Goal: Browse casually: Explore the website without a specific task or goal

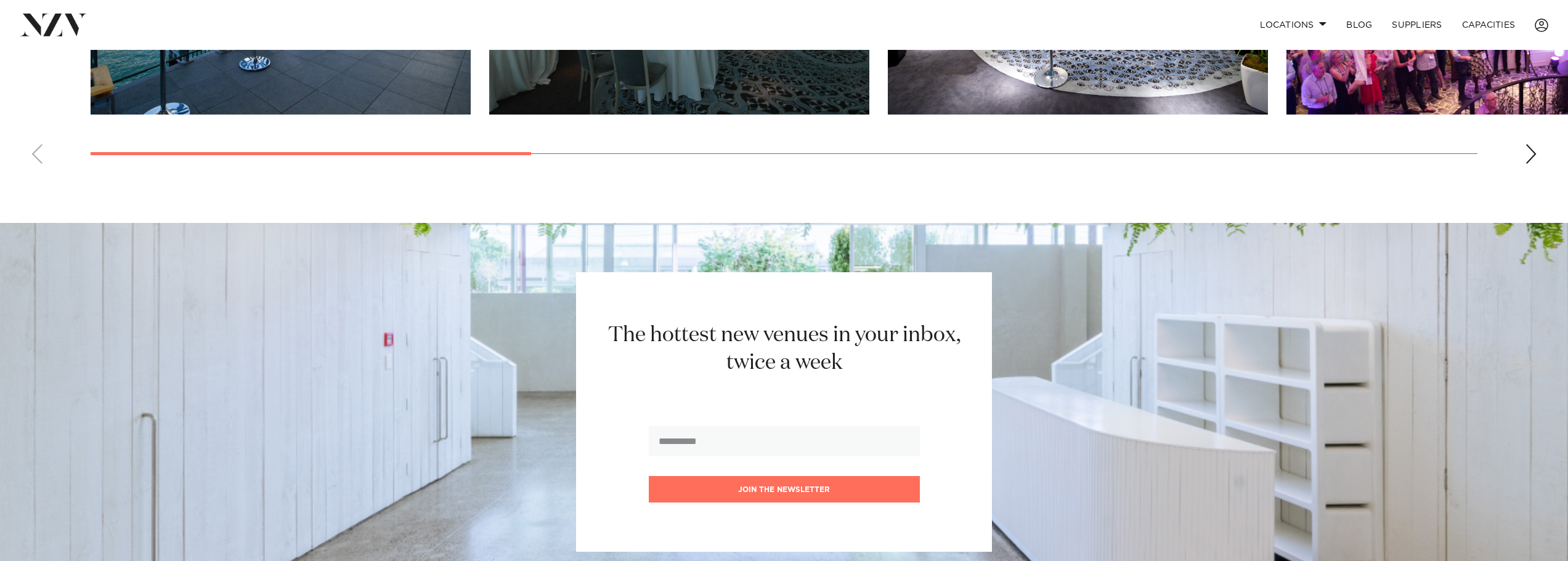
scroll to position [1103, 0]
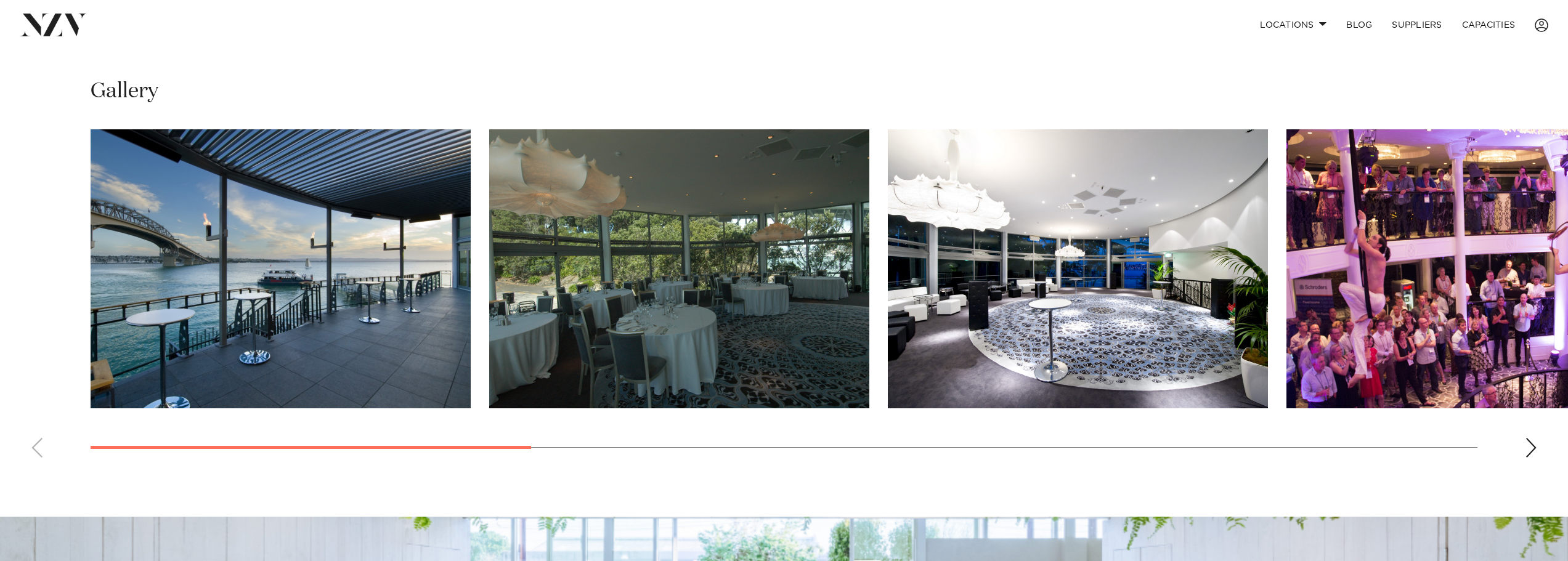
click at [1531, 438] on div "Next slide" at bounding box center [1531, 448] width 13 height 20
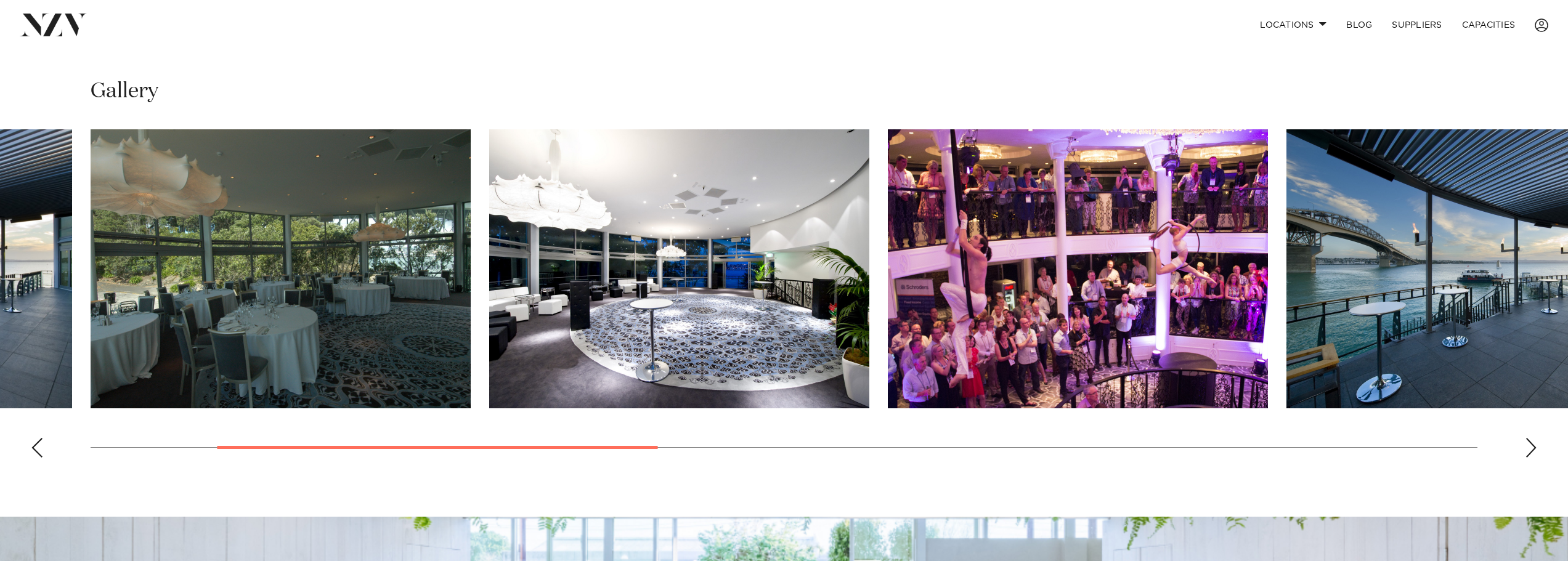
click at [1531, 438] on div "Next slide" at bounding box center [1531, 448] width 13 height 20
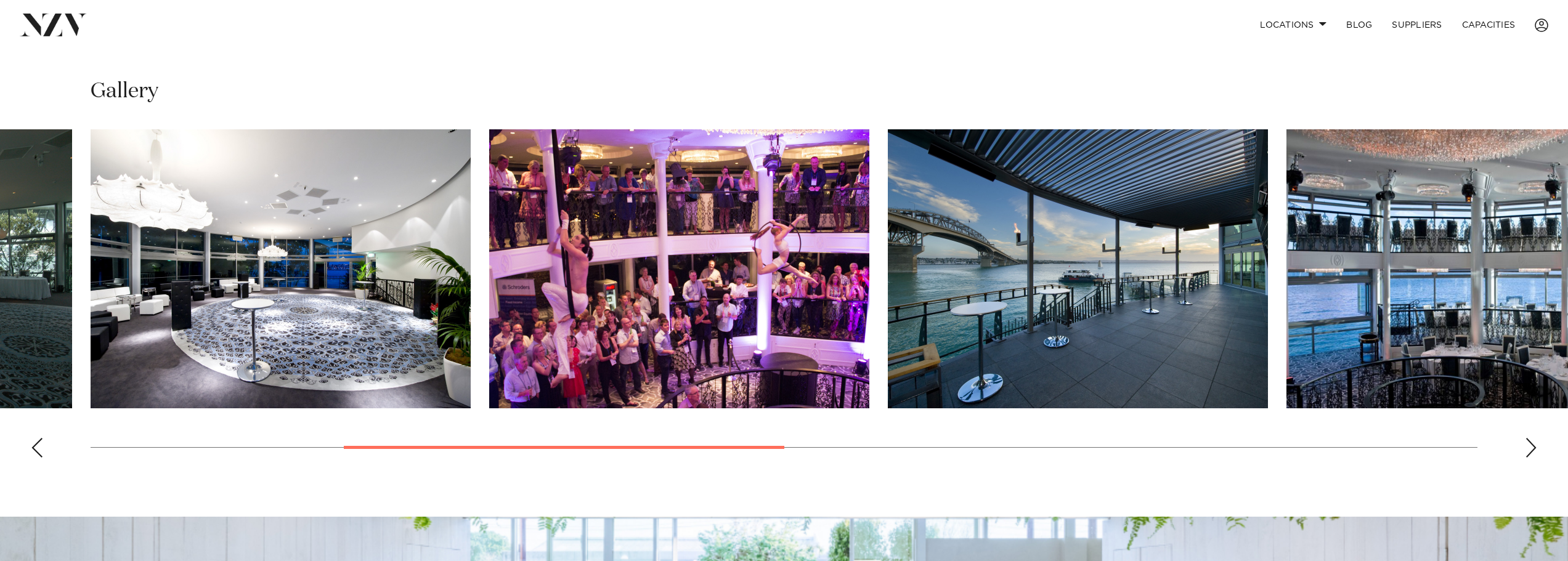
click at [1531, 438] on div "Next slide" at bounding box center [1531, 448] width 13 height 20
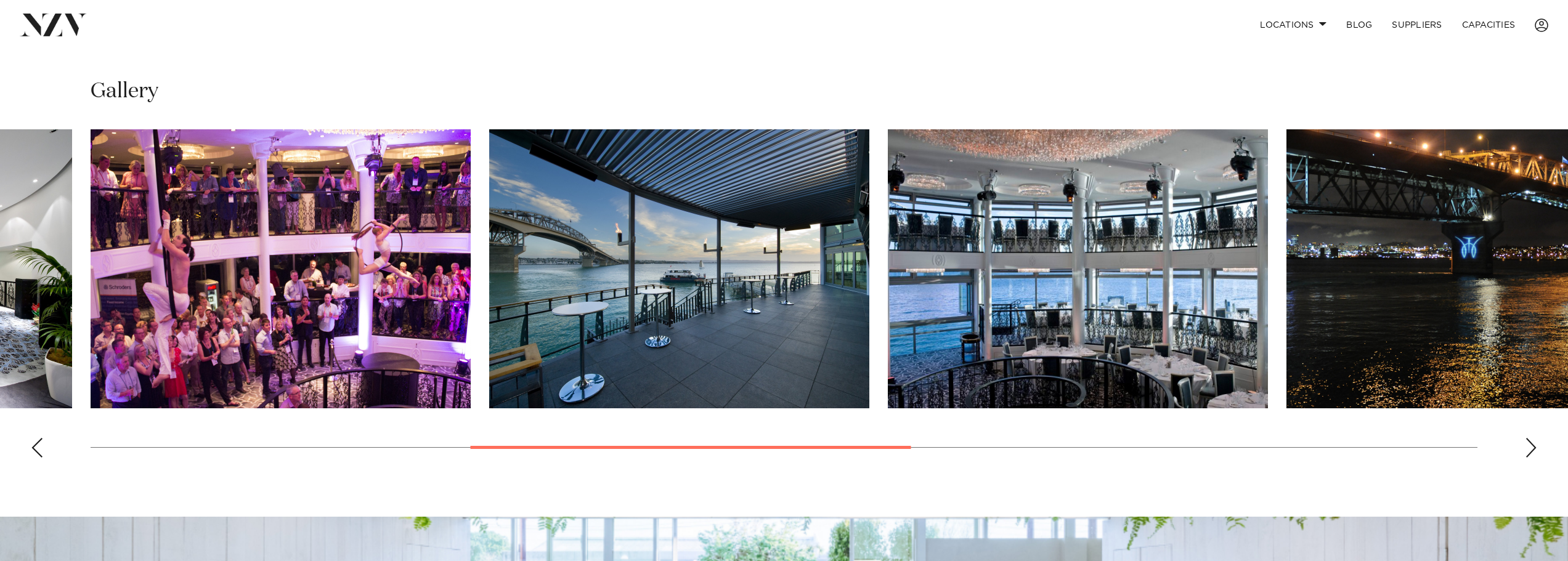
click at [1531, 438] on div "Next slide" at bounding box center [1531, 448] width 13 height 20
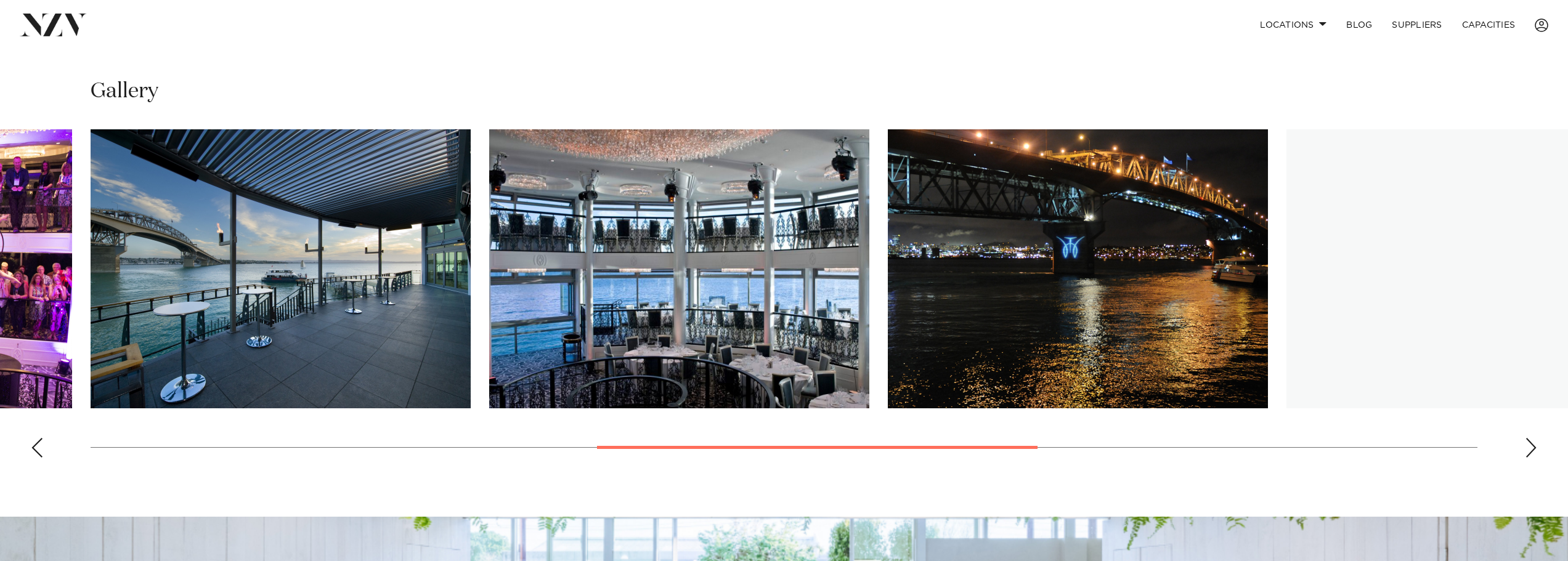
click at [1531, 438] on div "Next slide" at bounding box center [1531, 448] width 13 height 20
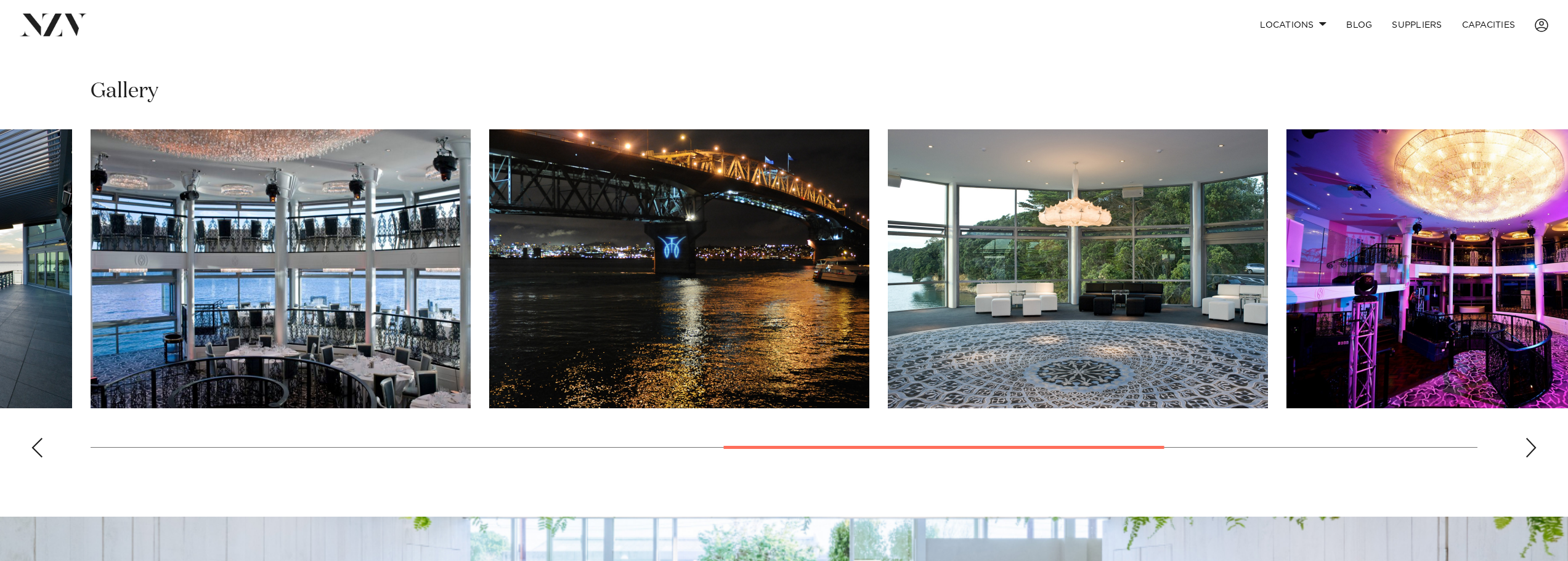
click at [1531, 438] on div "Next slide" at bounding box center [1531, 448] width 13 height 20
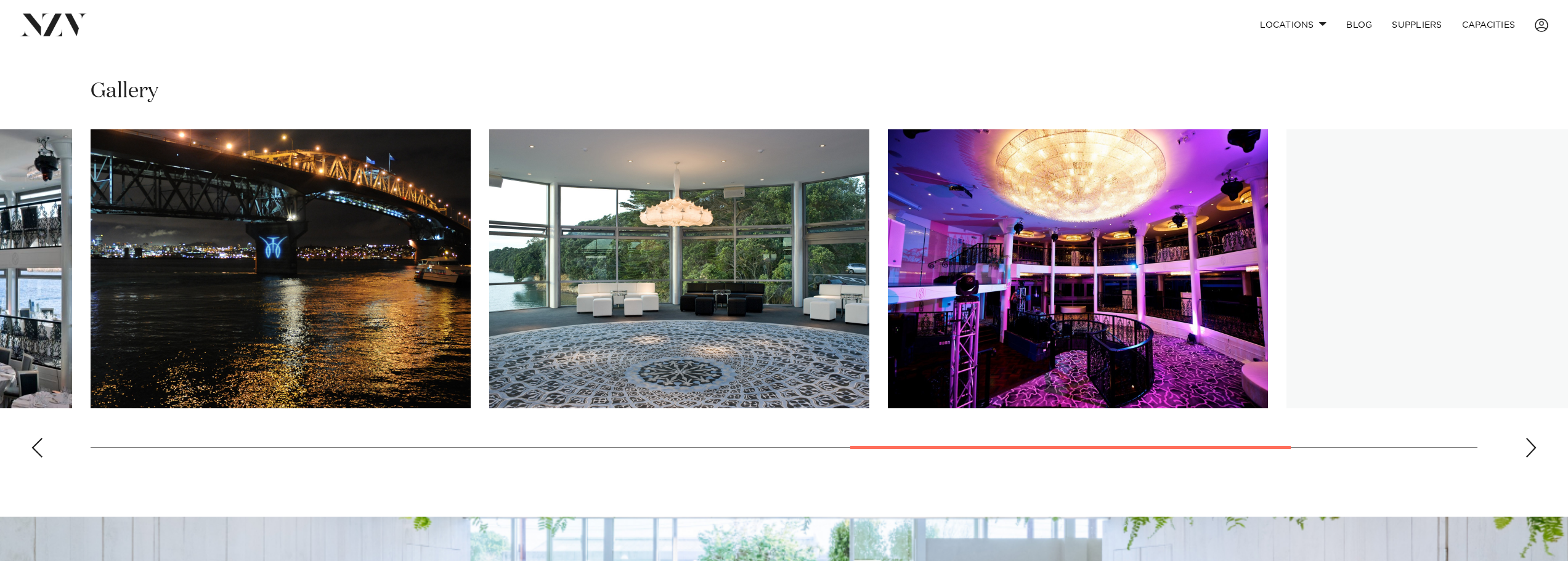
click at [1531, 438] on div "Next slide" at bounding box center [1531, 448] width 13 height 20
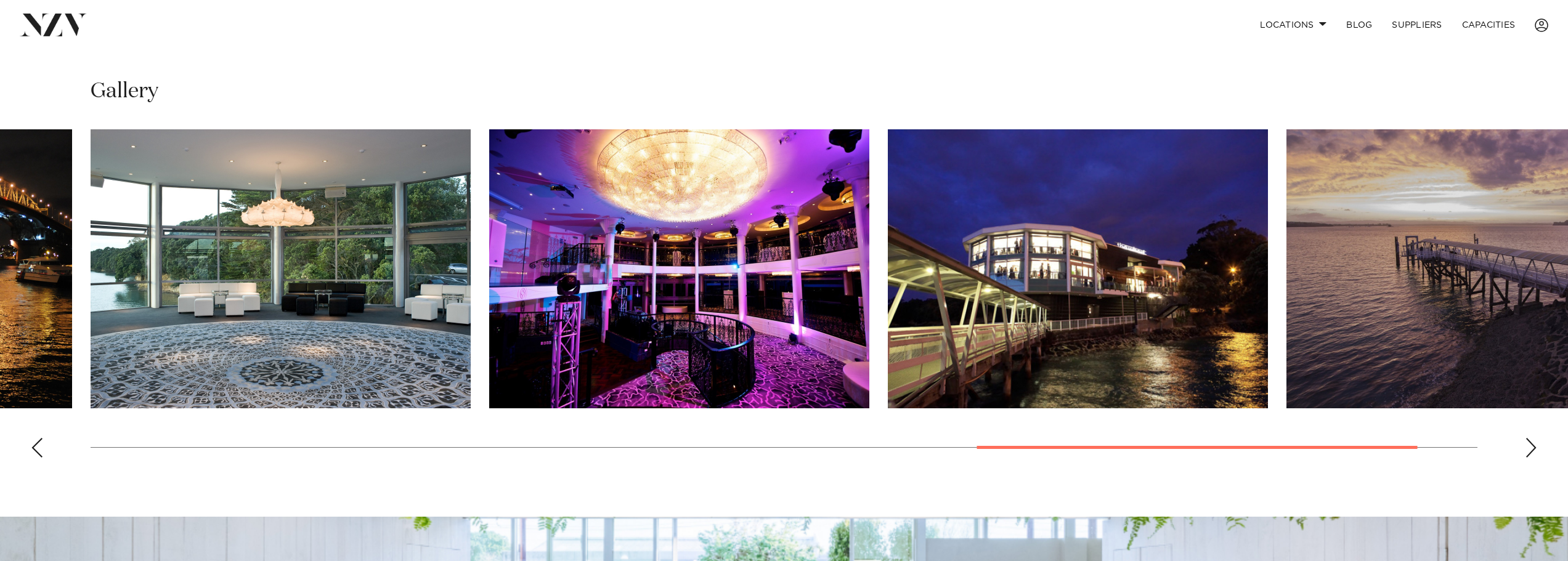
click at [1531, 438] on div "Next slide" at bounding box center [1531, 448] width 13 height 20
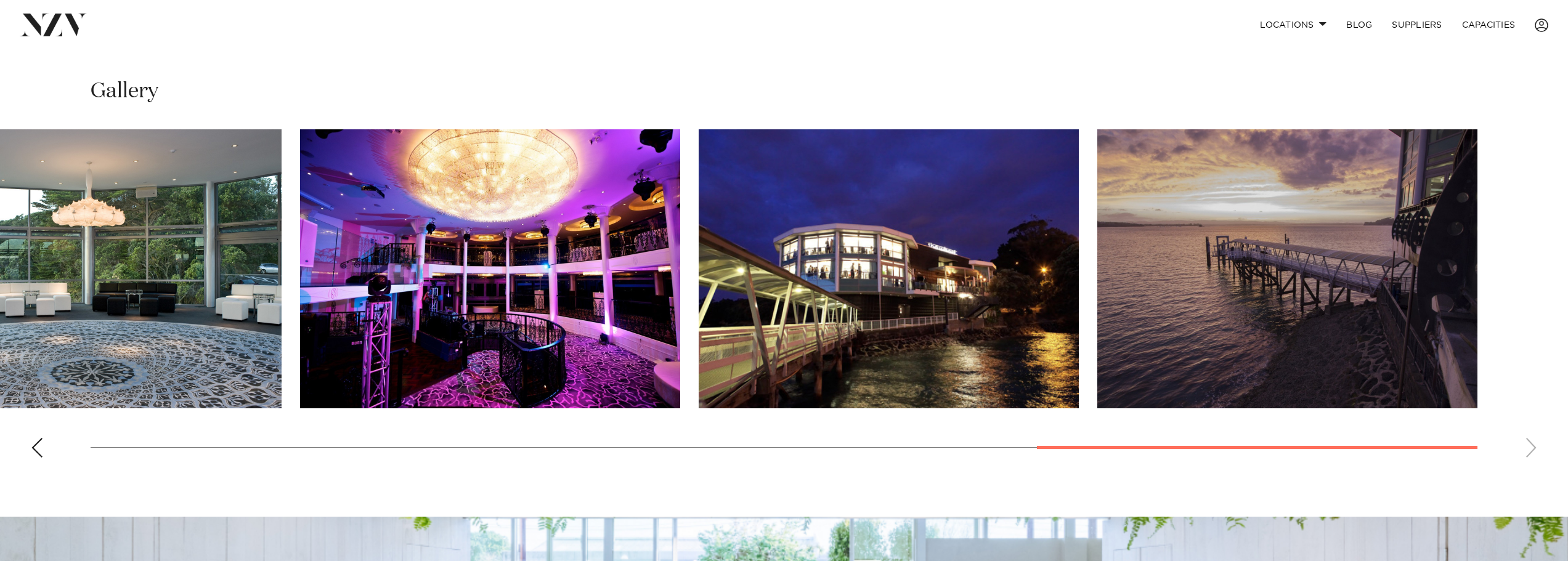
click at [1531, 425] on swiper-container at bounding box center [784, 298] width 1568 height 338
